Goal: Use online tool/utility: Utilize a website feature to perform a specific function

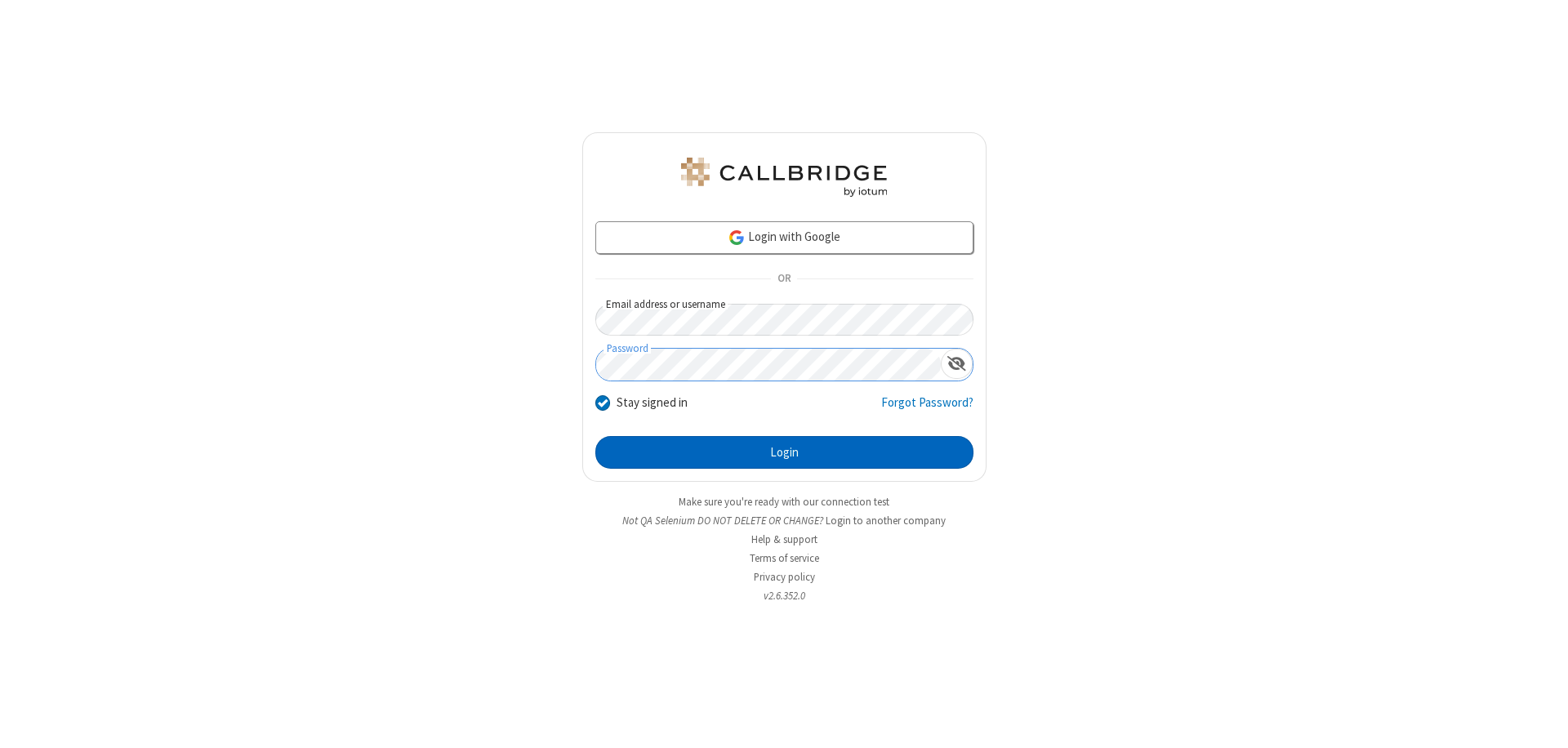
click at [784, 453] on button "Login" at bounding box center [784, 453] width 378 height 33
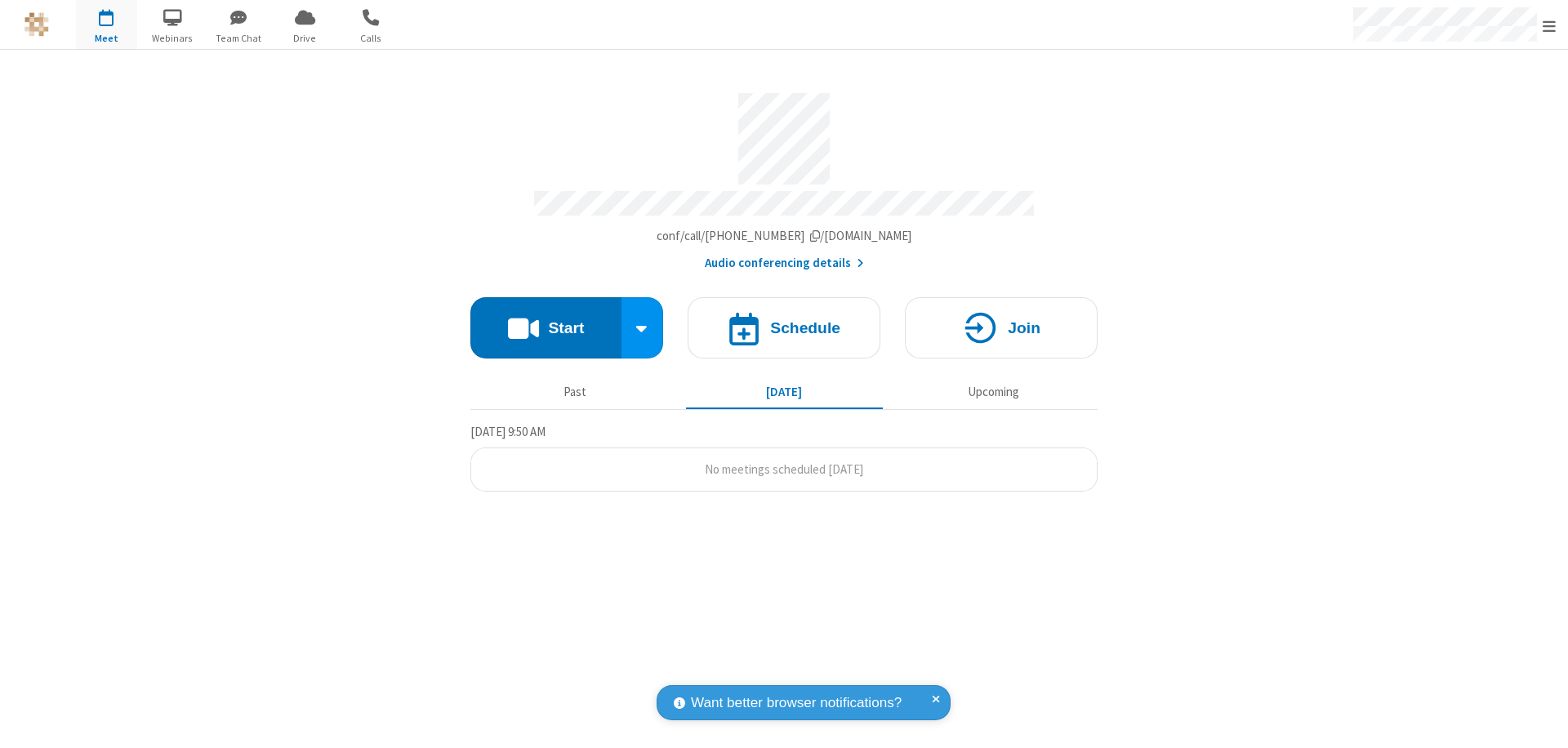
click at [545, 320] on button "Start" at bounding box center [545, 327] width 151 height 61
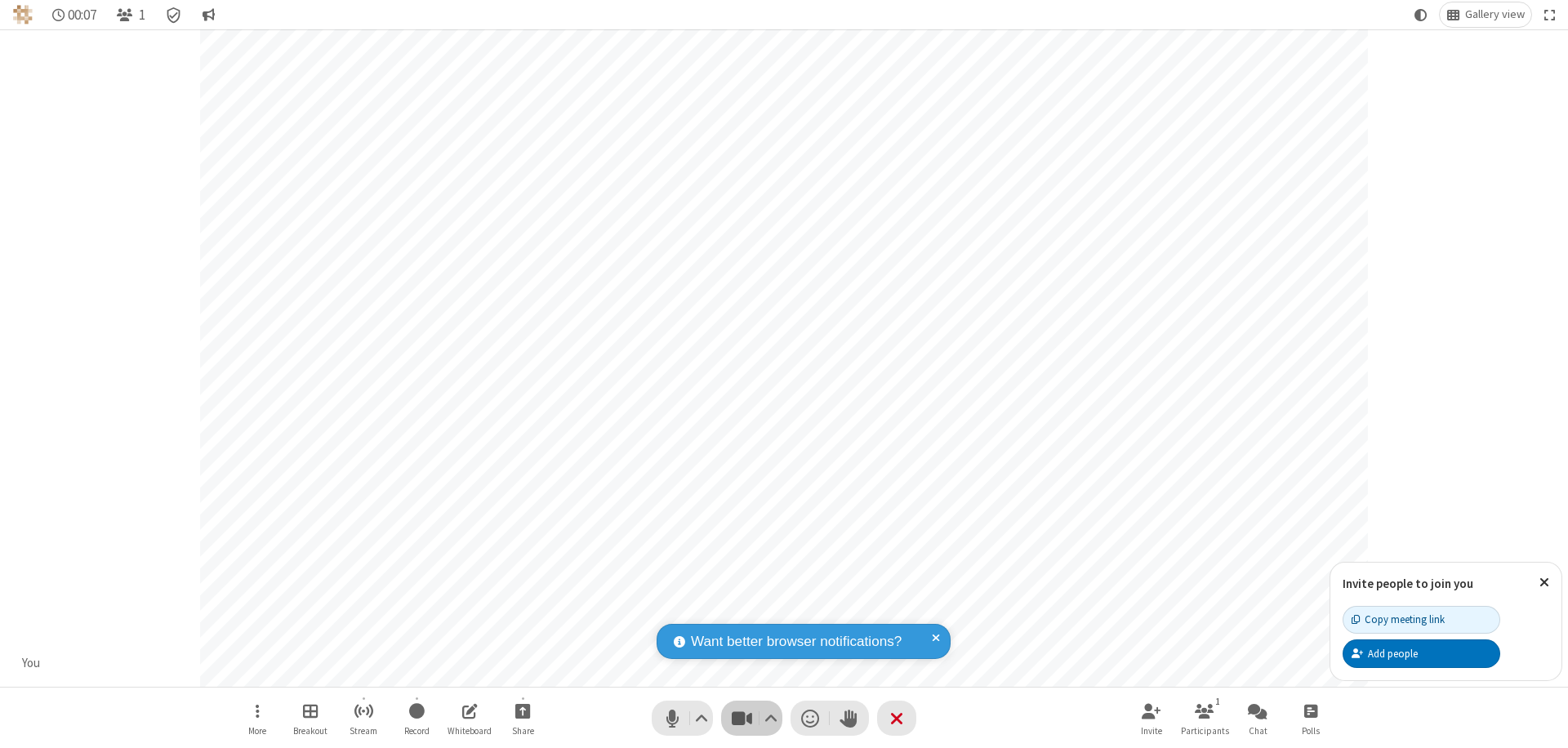
click at [741, 718] on span "Stop video (⌘+Shift+V)" at bounding box center [741, 719] width 25 height 24
click at [741, 718] on span "Start video (⌘+Shift+V)" at bounding box center [741, 719] width 25 height 24
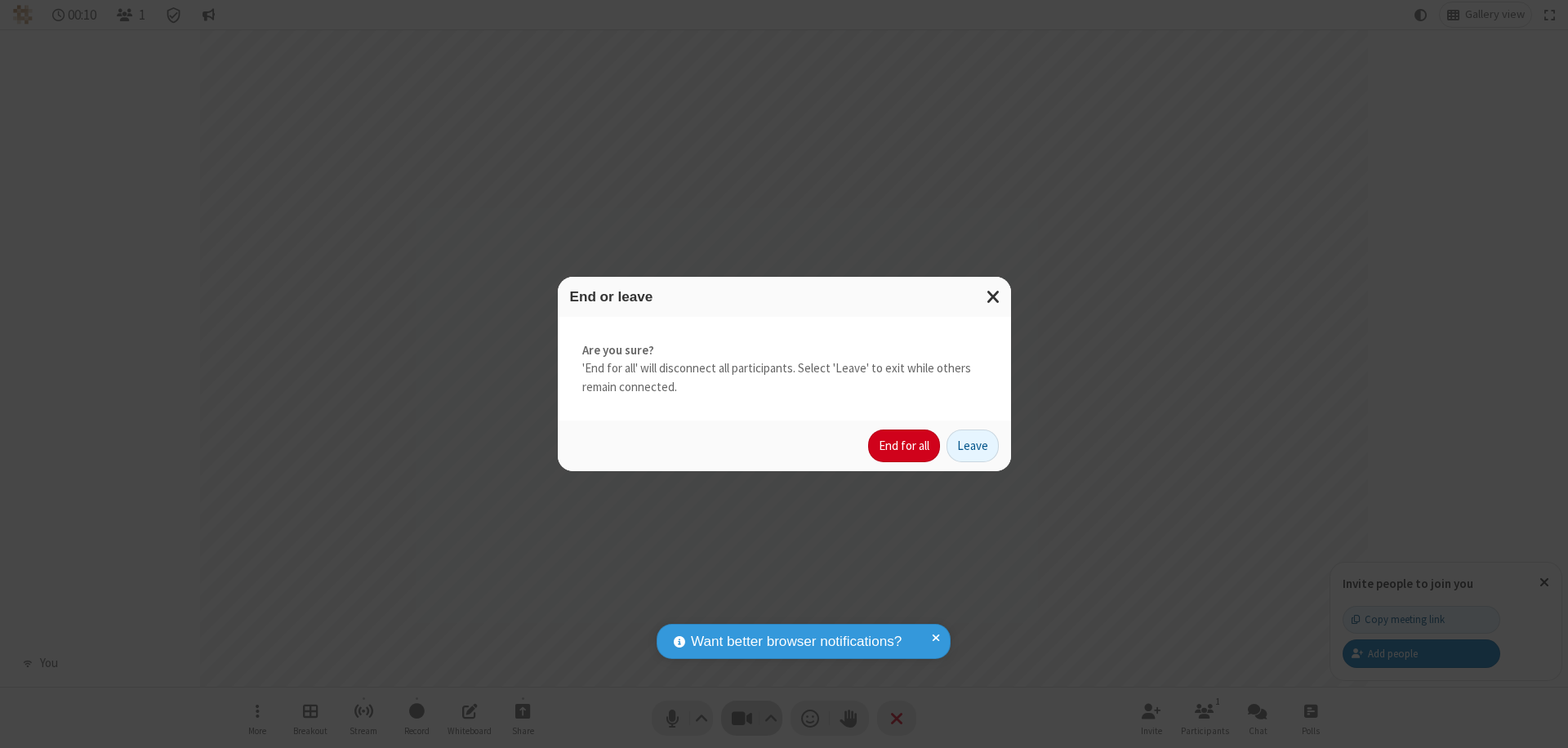
click at [905, 446] on button "End for all" at bounding box center [904, 446] width 71 height 33
